Goal: Information Seeking & Learning: Find specific fact

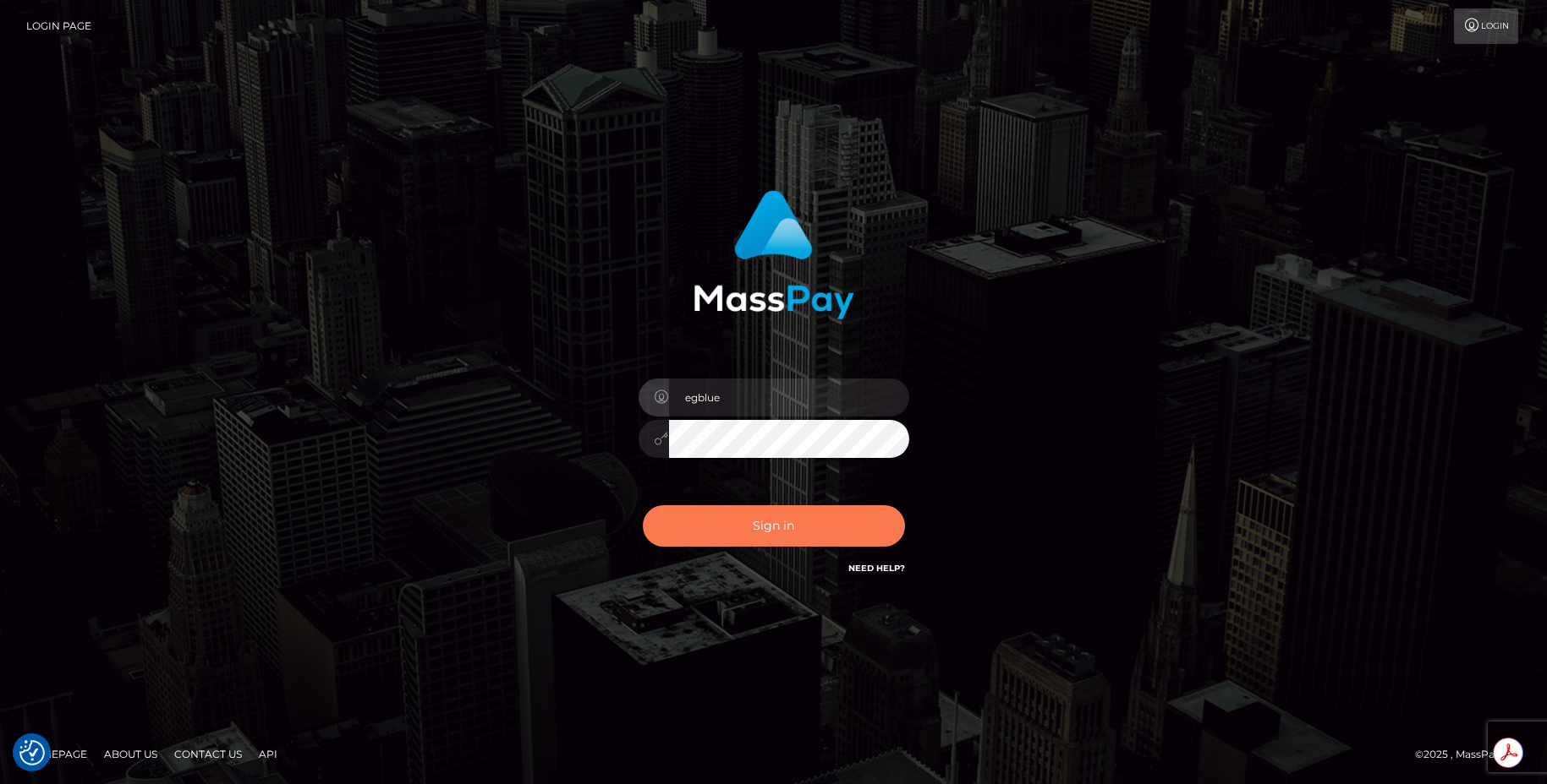
click at [719, 519] on button "Sign in" at bounding box center [773, 526] width 262 height 42
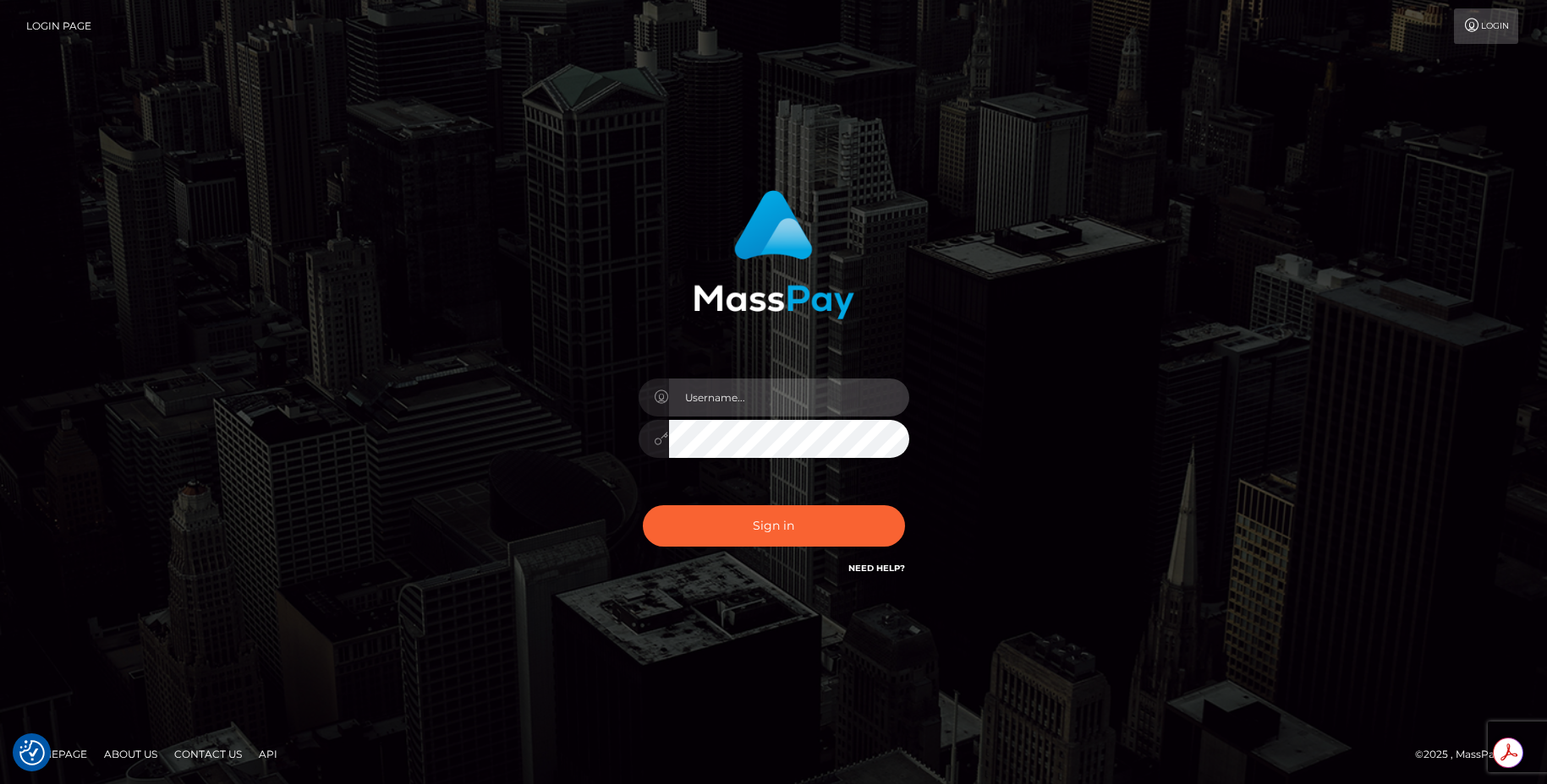
type input "egblue"
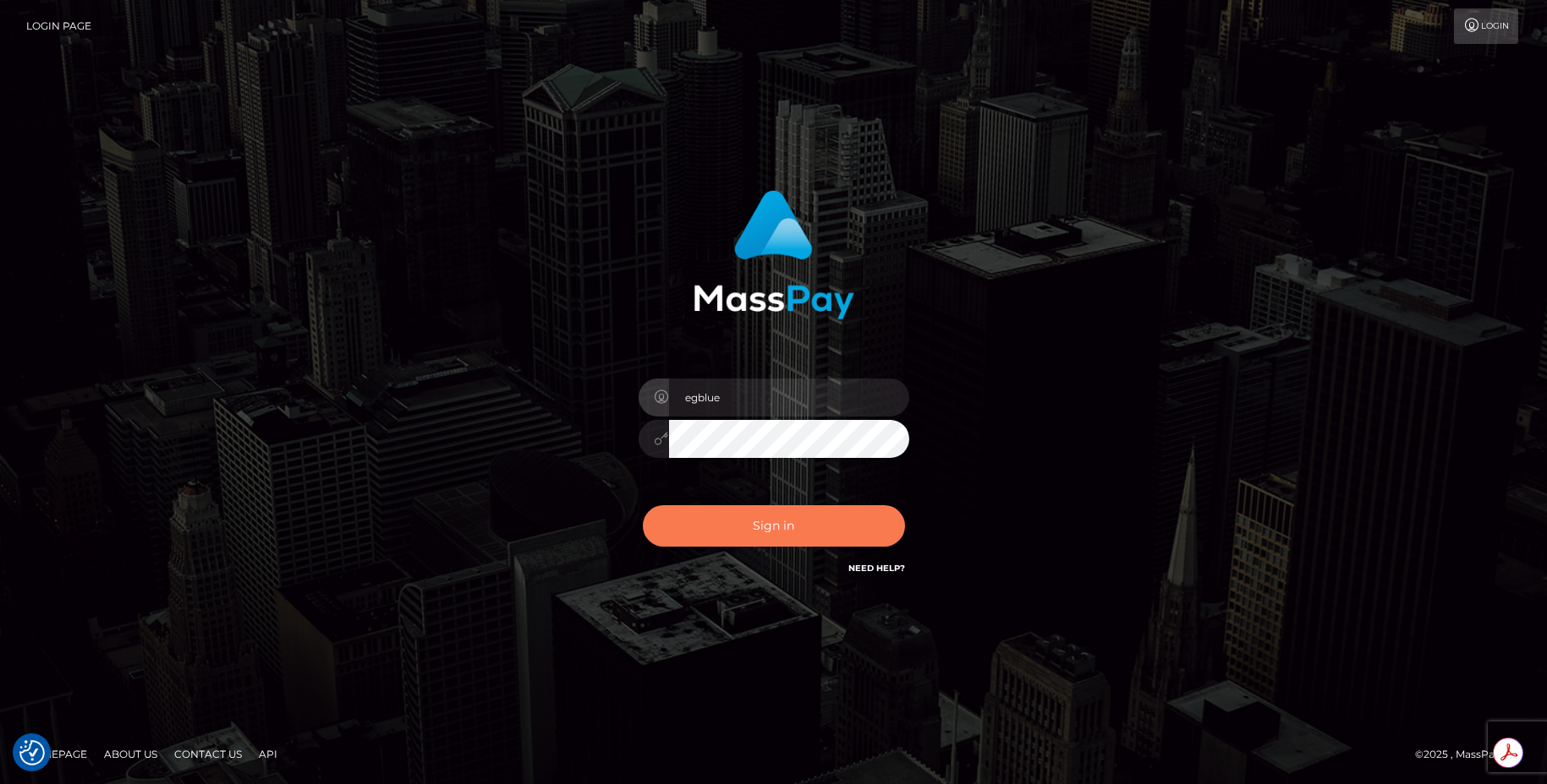
click at [704, 521] on button "Sign in" at bounding box center [773, 526] width 262 height 42
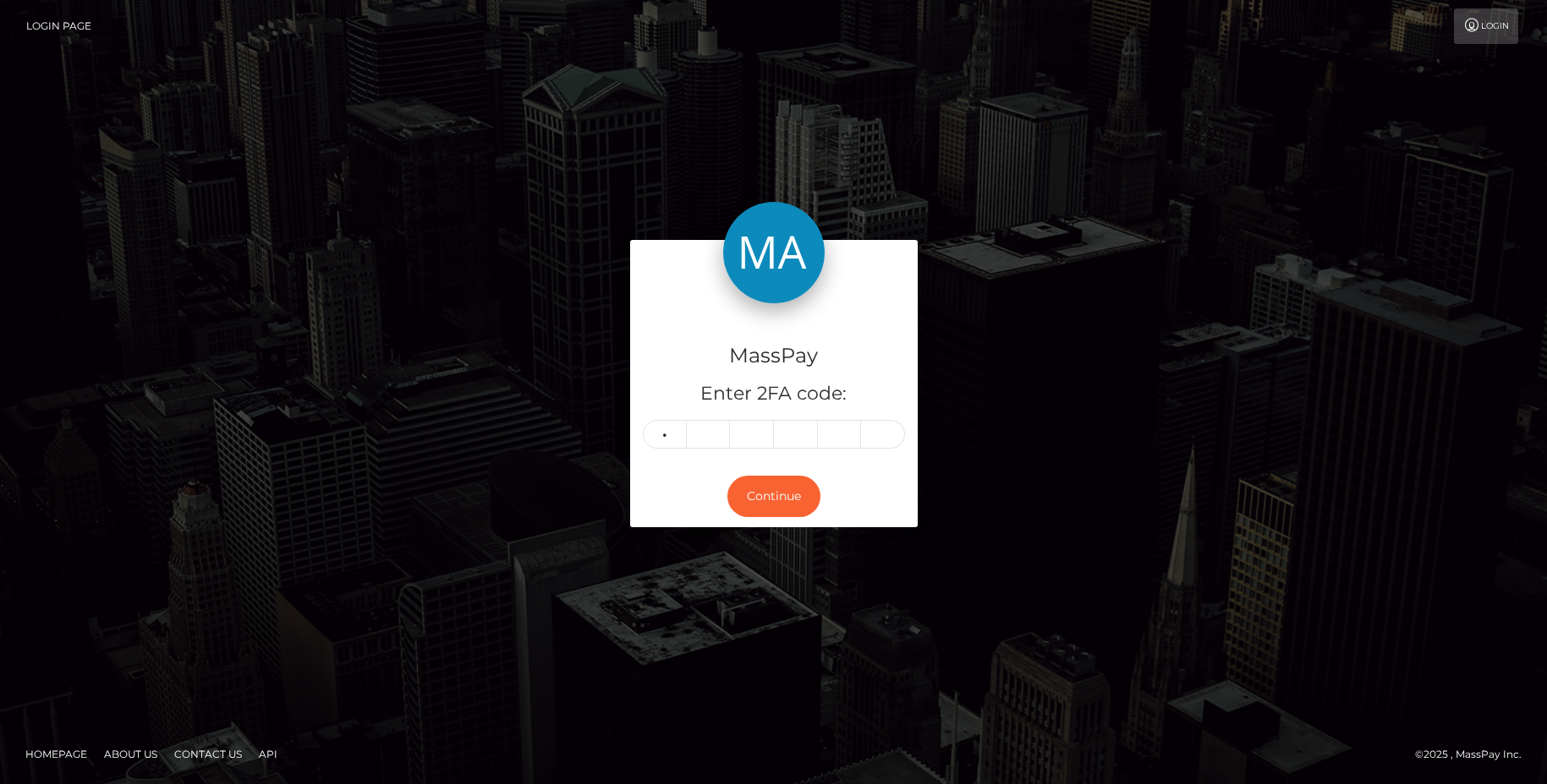
type input "8"
type input "6"
type input "5"
type input "4"
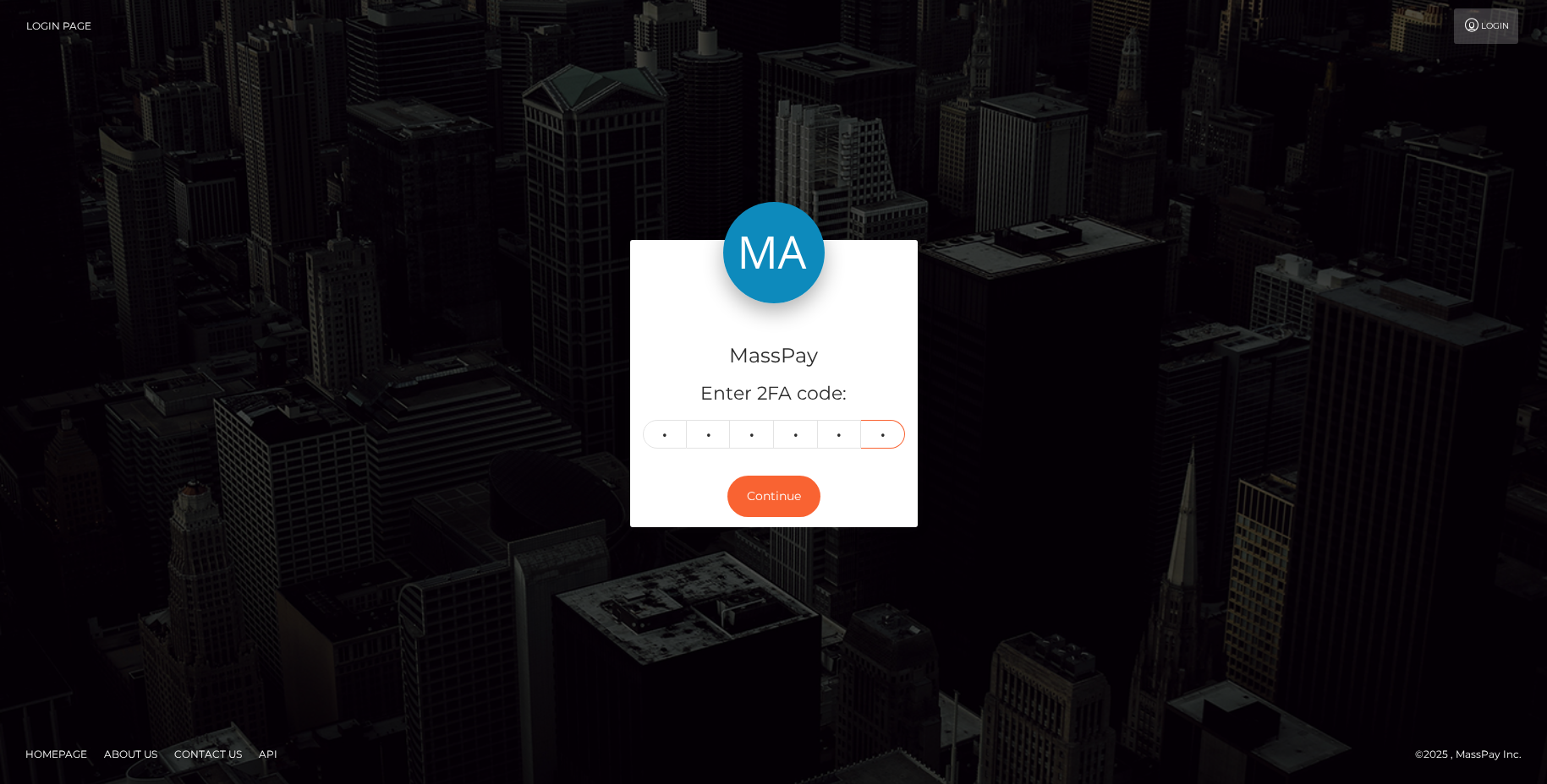
type input "0"
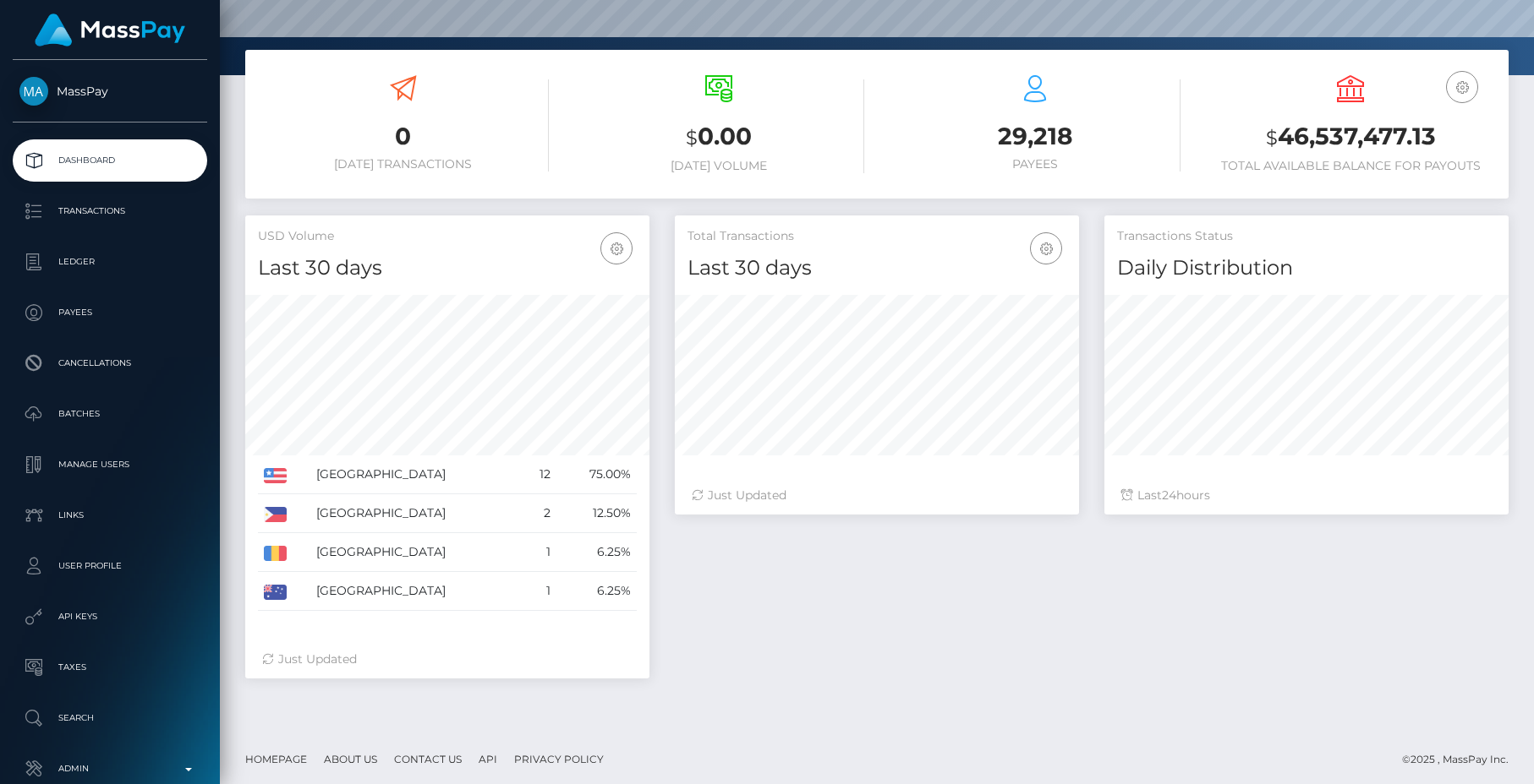
scroll to position [247, 0]
click at [521, 204] on div "0 [DATE] Transactions $ 0.00 [DATE] Volume 29,218 Payees $" at bounding box center [877, 132] width 1289 height 166
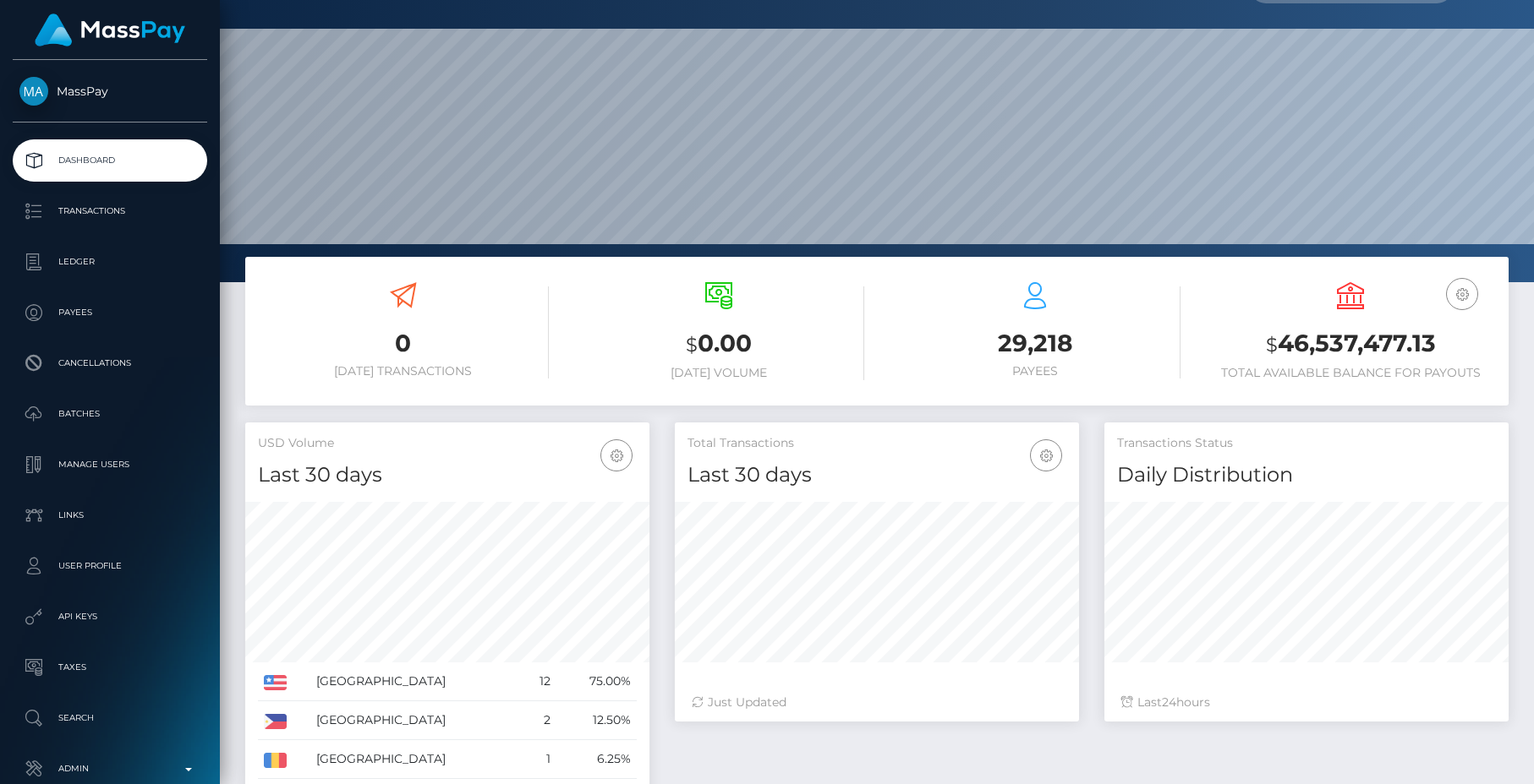
scroll to position [0, 0]
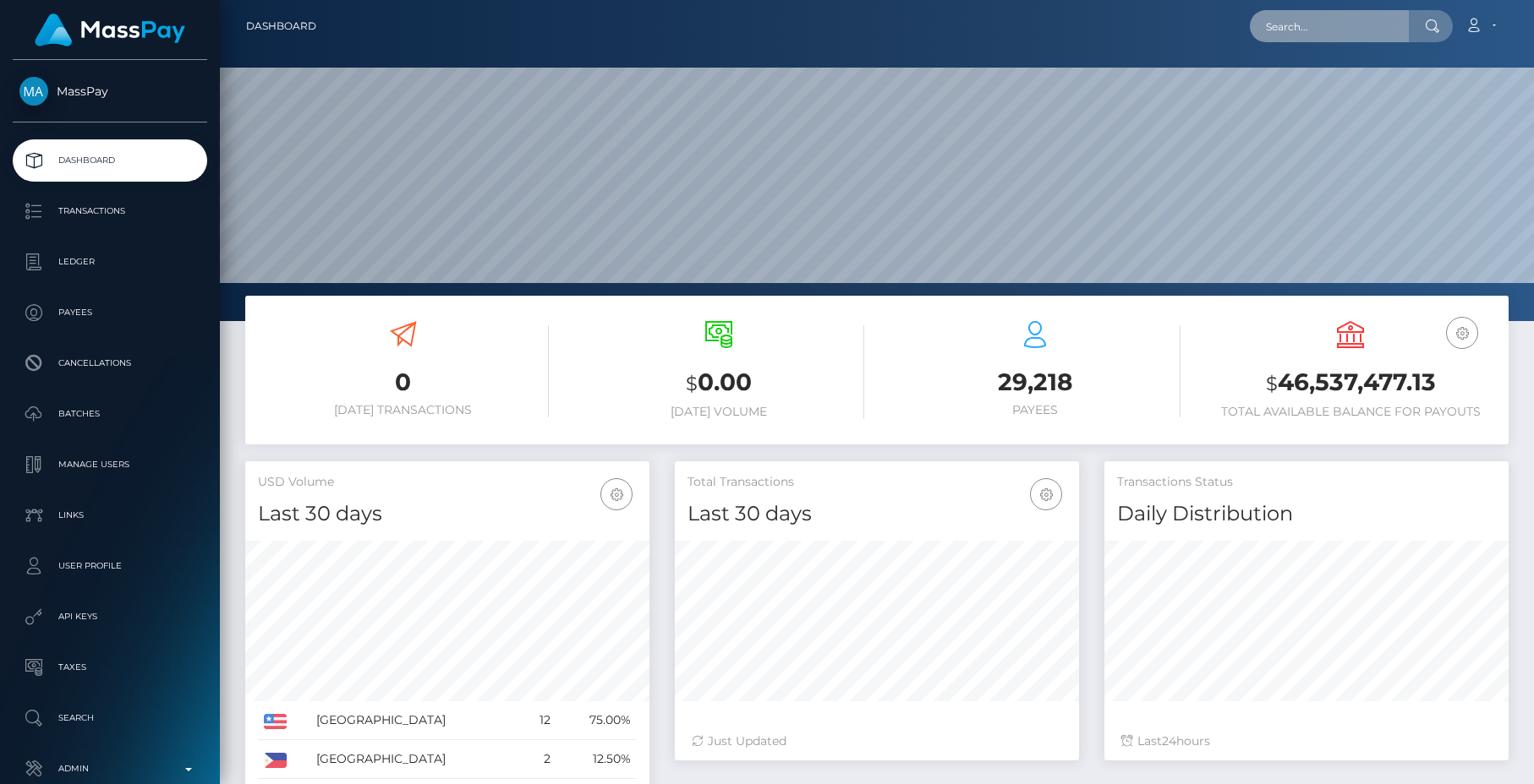
click at [1377, 34] on input "text" at bounding box center [1329, 26] width 159 height 32
paste input "60f7d2c0-76c3-11f0-9703-0266f44cc279"
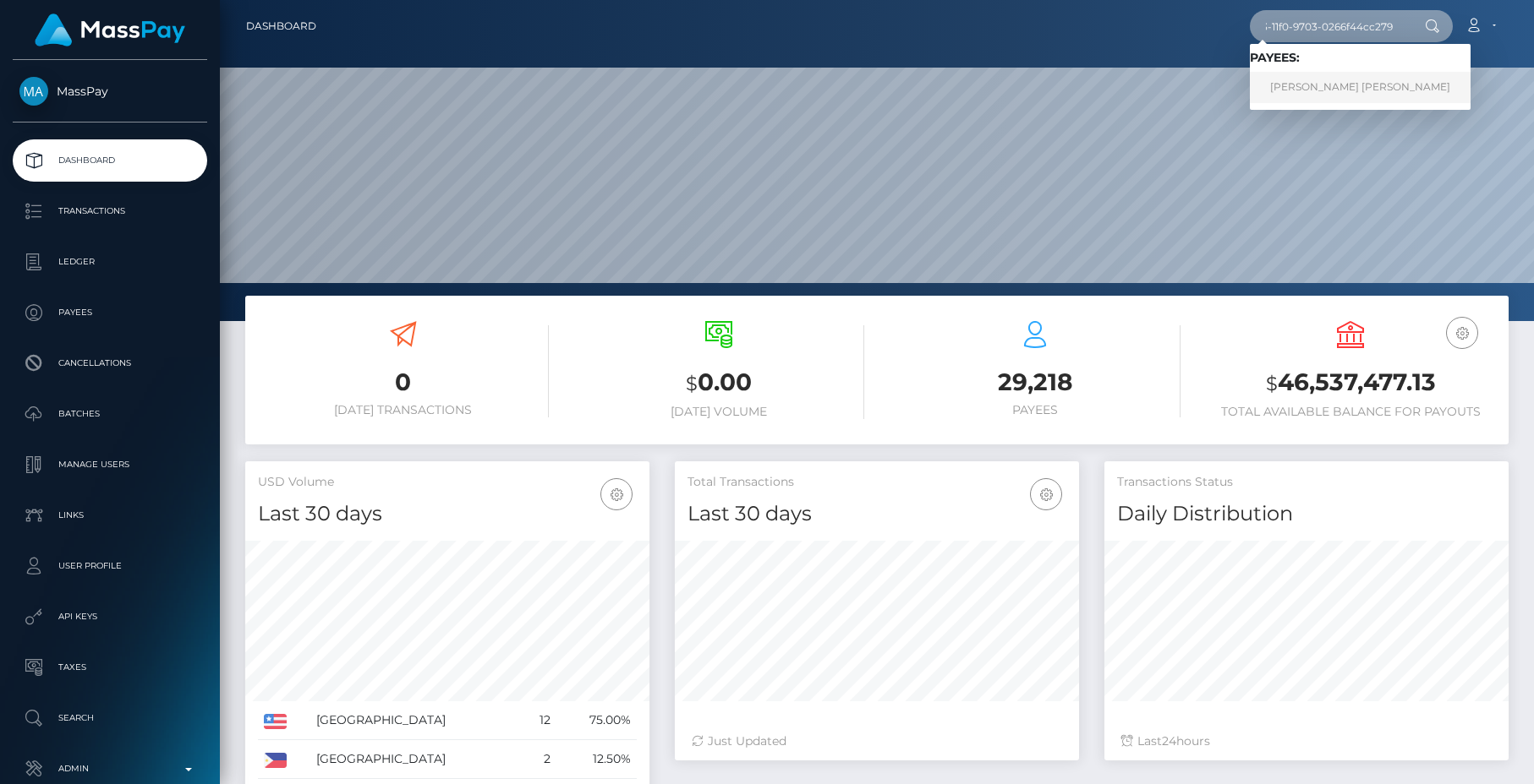
type input "60f7d2c0-76c3-11f0-9703-0266f44cc279"
click at [1358, 79] on link "[PERSON_NAME] [PERSON_NAME]" at bounding box center [1360, 87] width 221 height 31
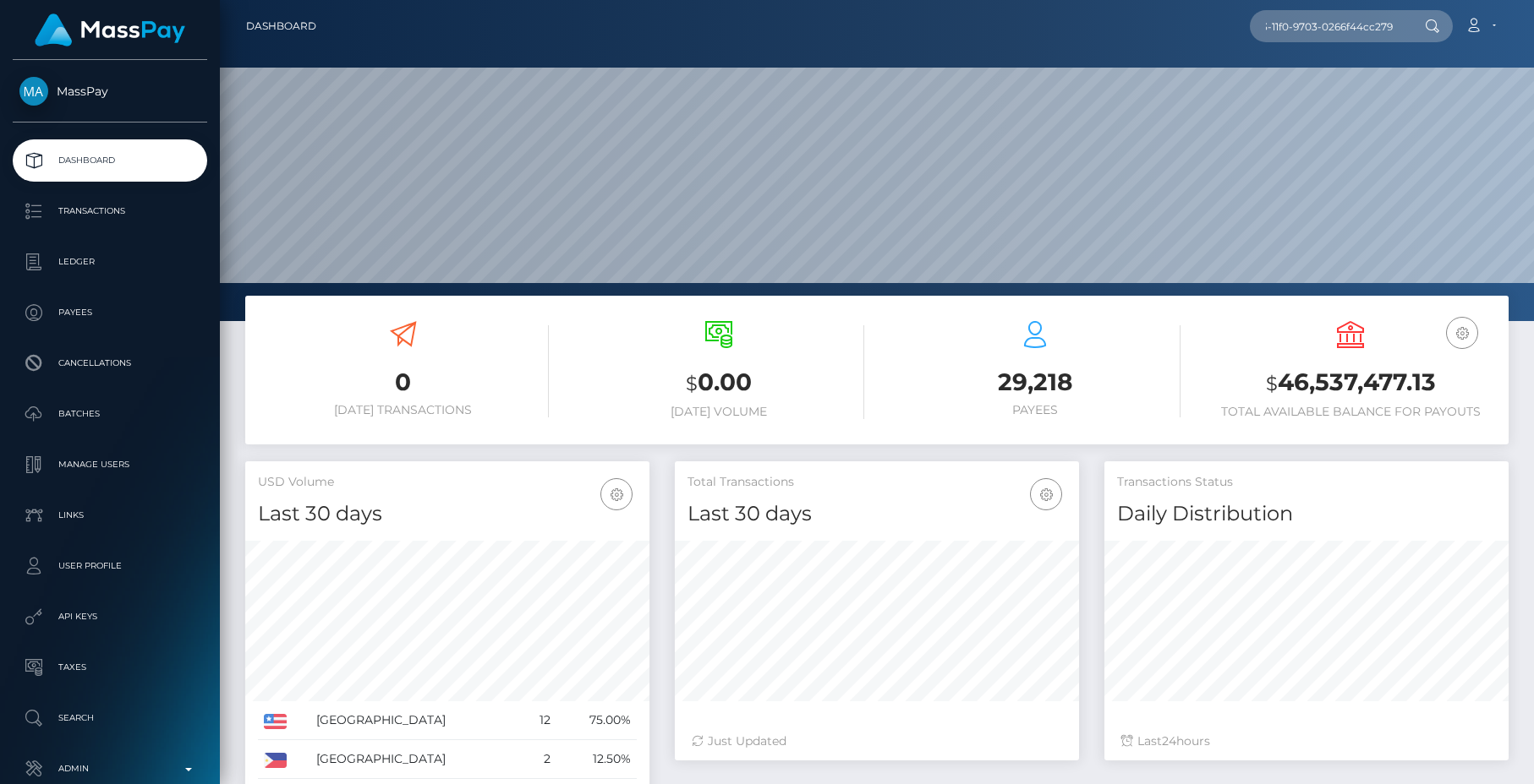
scroll to position [0, 0]
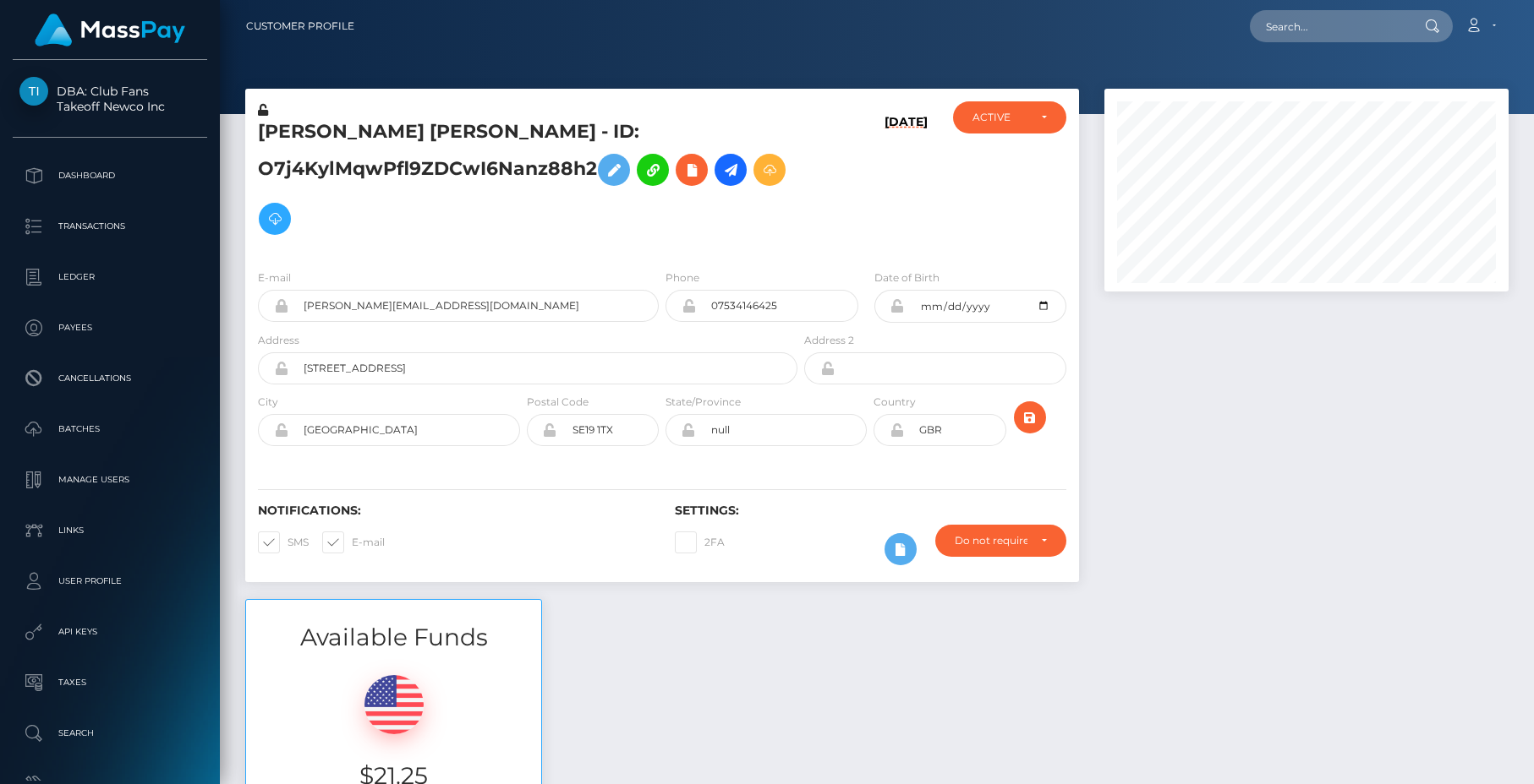
scroll to position [203, 404]
click at [486, 291] on input "danny@club.fans" at bounding box center [473, 306] width 370 height 32
click at [451, 252] on div "DANIEL RICHARD BAKER - ID: O7j4KylMqwPfl9ZDCwI6Nanz88h2" at bounding box center [522, 179] width 555 height 155
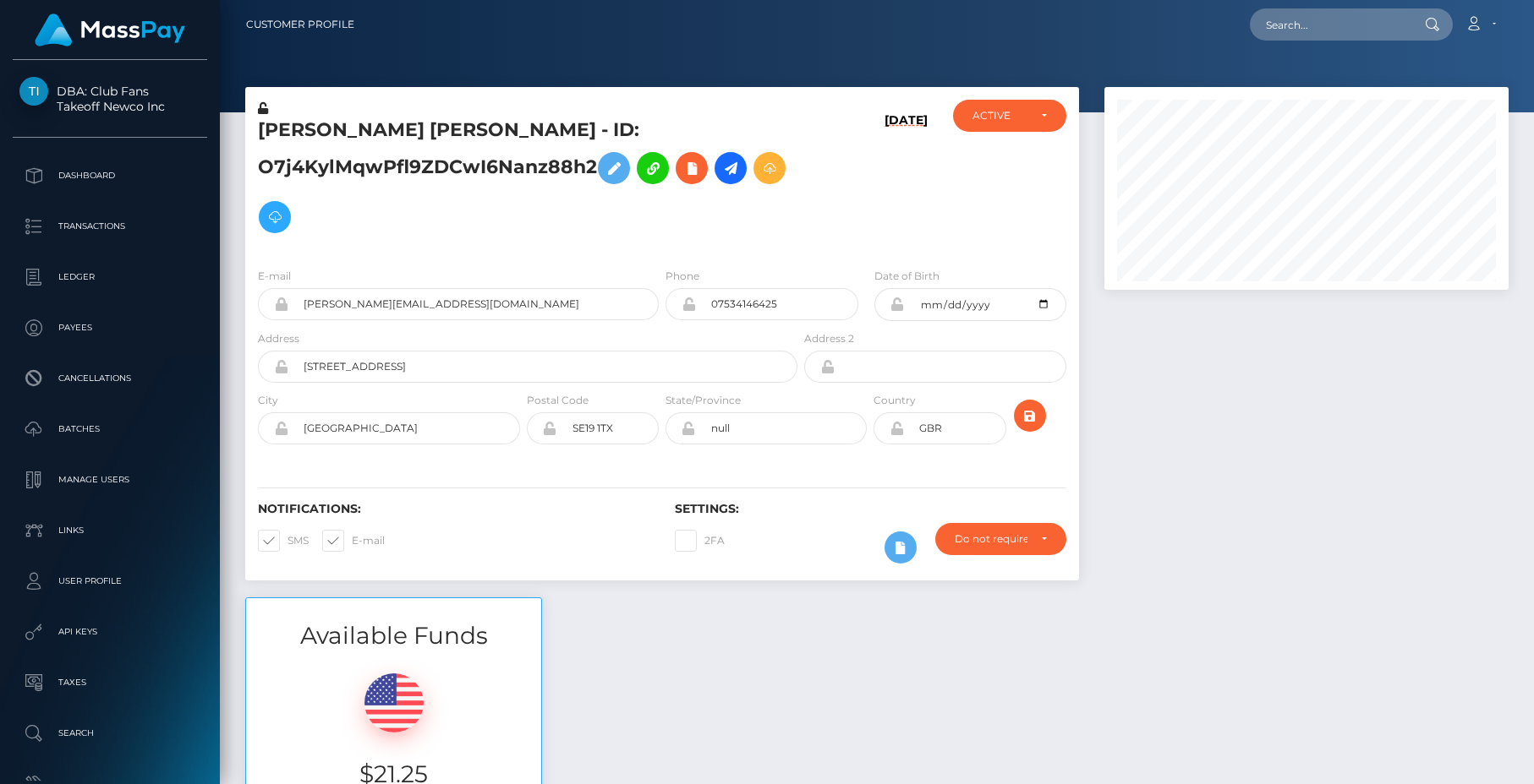
scroll to position [0, 0]
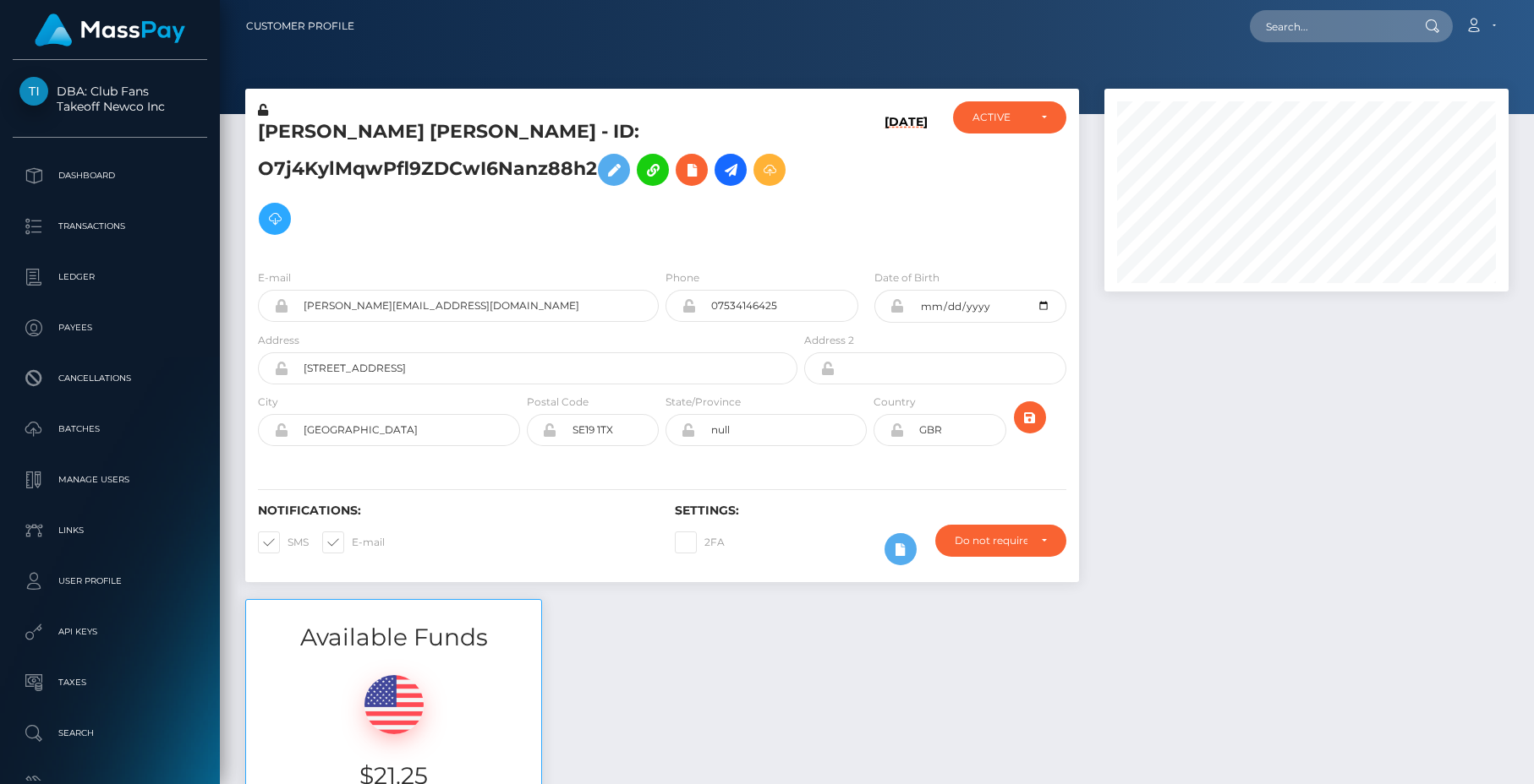
click at [579, 165] on h5 "DANIEL RICHARD BAKER - ID: O7j4KylMqwPfl9ZDCwI6Nanz88h2" at bounding box center [523, 181] width 530 height 125
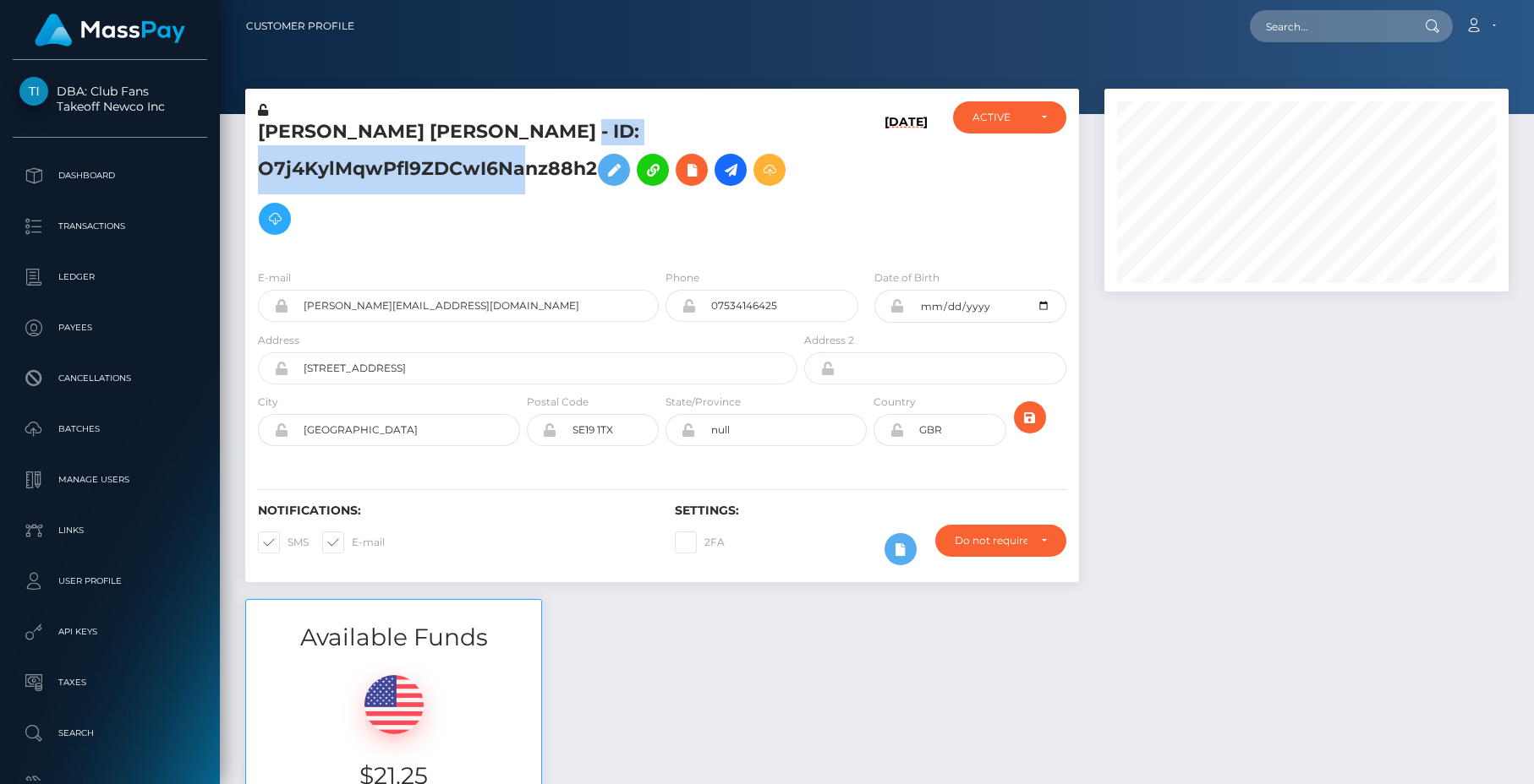
click at [579, 165] on h5 "DANIEL RICHARD BAKER - ID: O7j4KylMqwPfl9ZDCwI6Nanz88h2" at bounding box center [523, 181] width 530 height 125
copy h5 "O7j4KylMqwPfl9ZDCwI6Nanz88h2"
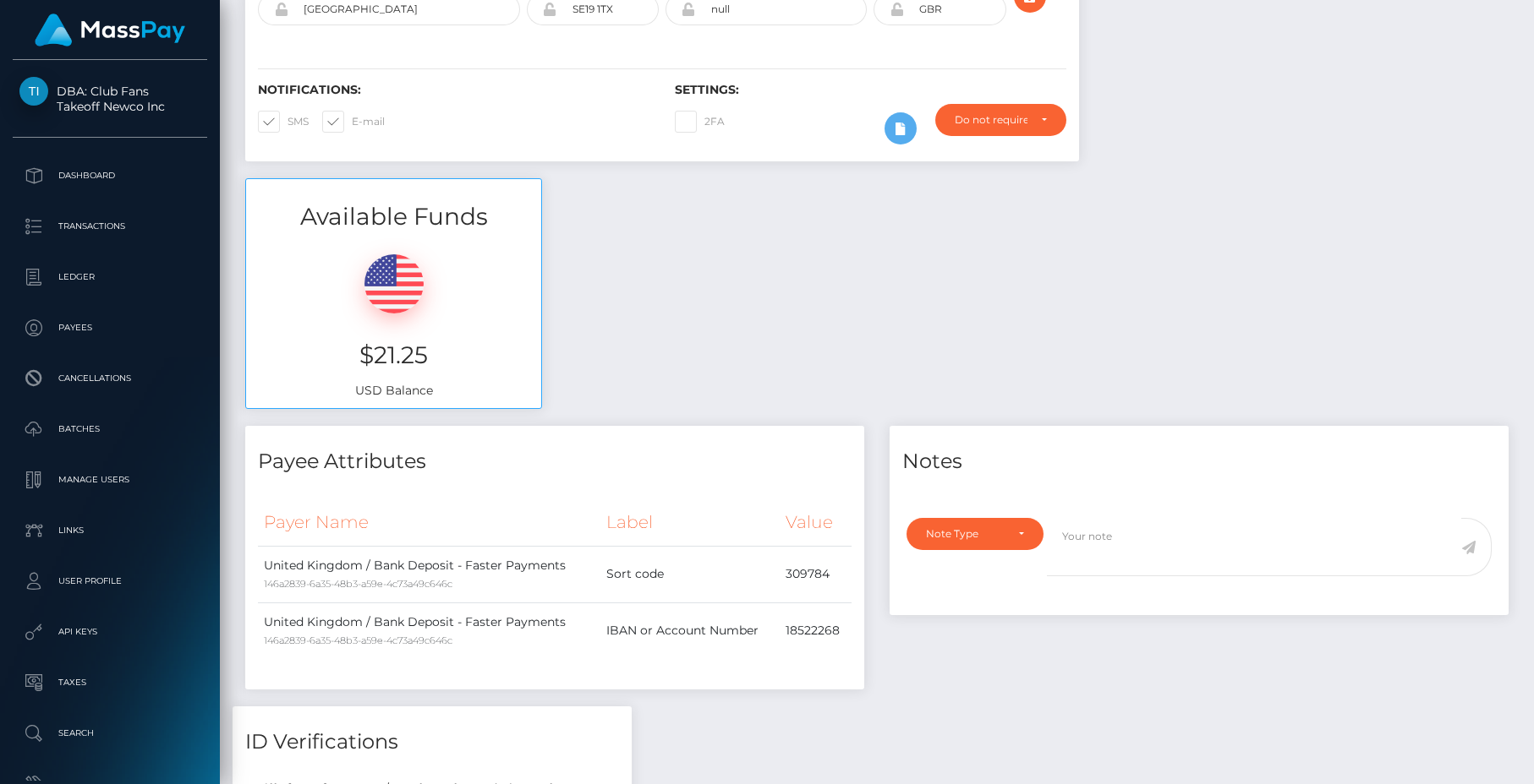
scroll to position [417, 0]
